Goal: Find specific page/section: Find specific page/section

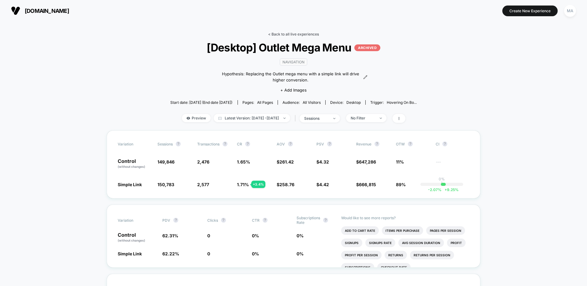
click at [297, 34] on link "< Back to all live experiences" at bounding box center [293, 34] width 51 height 5
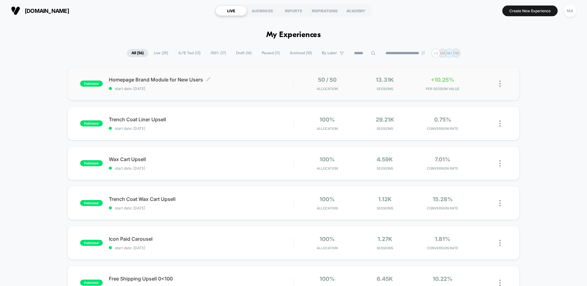
click at [216, 81] on span "Homepage Brand Module for New Users Click to edit experience details" at bounding box center [201, 79] width 184 height 6
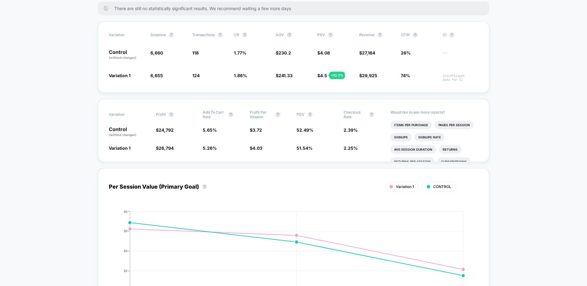
scroll to position [107, 0]
